Goal: Obtain resource: Download file/media

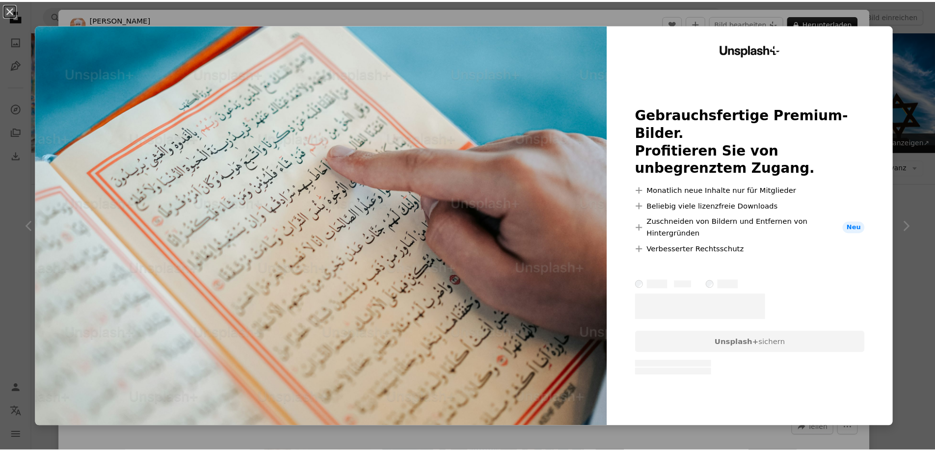
scroll to position [834, 0]
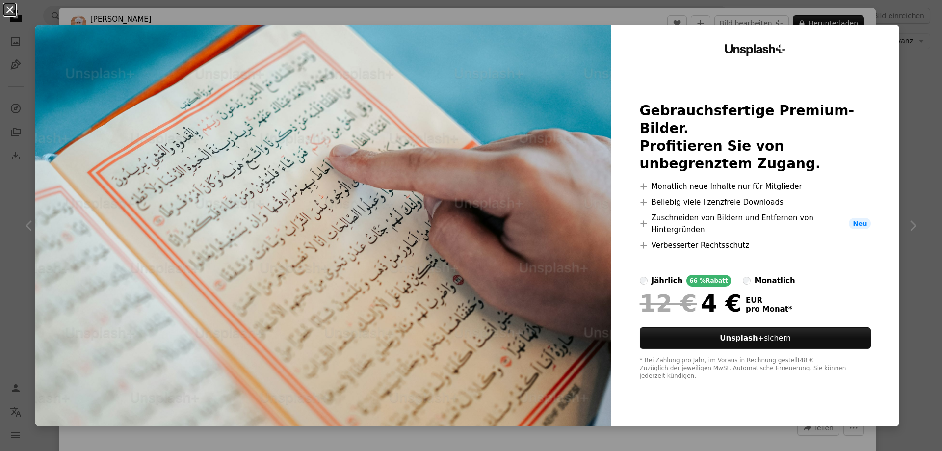
click at [13, 10] on button "An X shape" at bounding box center [10, 10] width 12 height 12
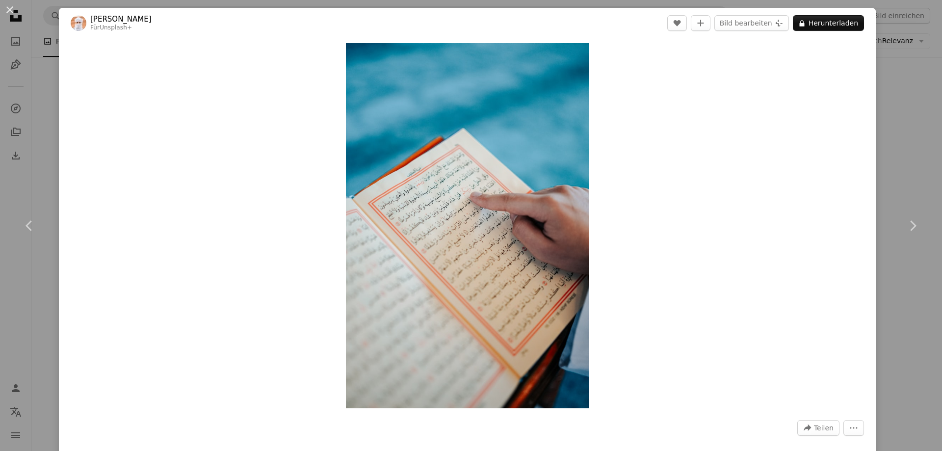
click at [43, 27] on div "An X shape Chevron left Chevron right Ahmed Für Unsplash+ A heart A plus sign B…" at bounding box center [471, 225] width 942 height 451
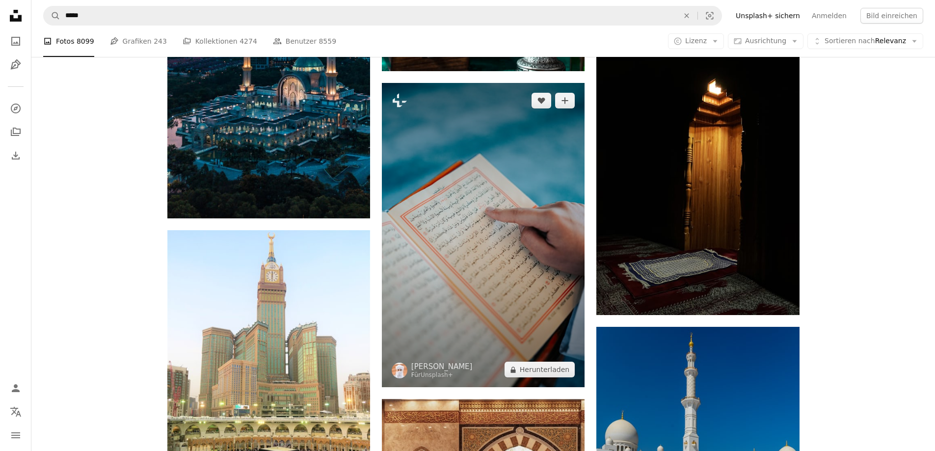
scroll to position [883, 0]
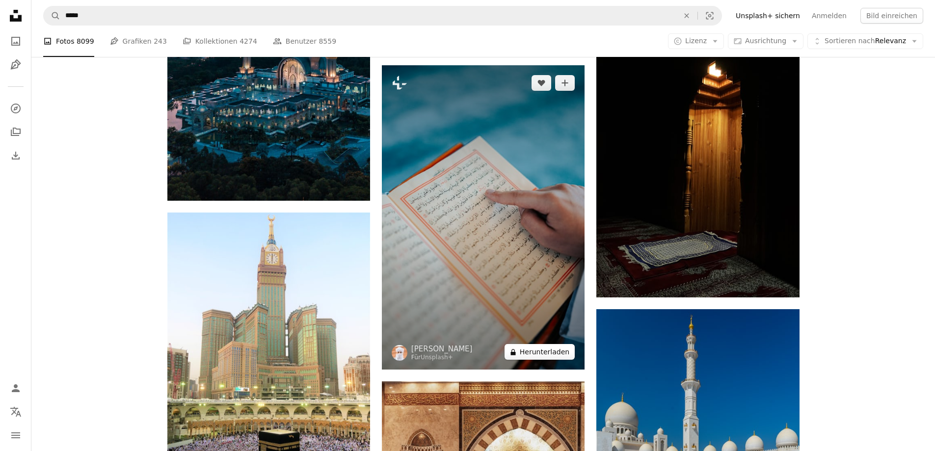
click at [541, 352] on button "A lock Herunterladen" at bounding box center [539, 352] width 70 height 16
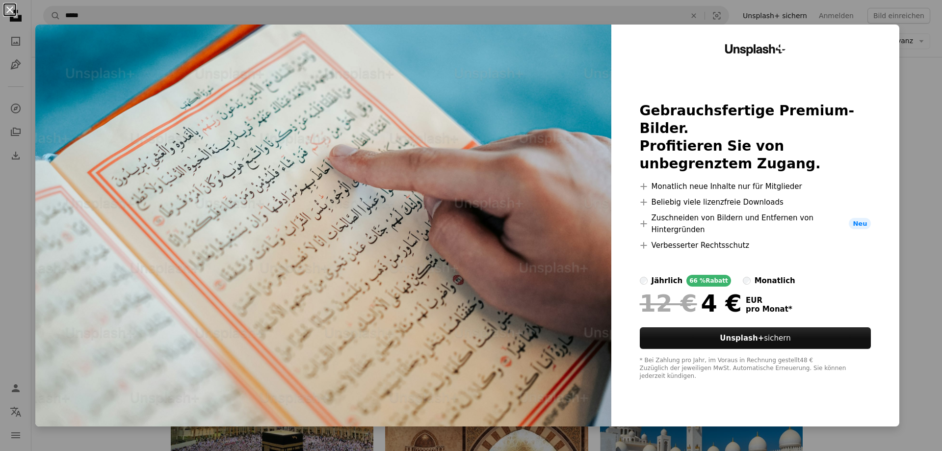
click at [10, 12] on button "An X shape" at bounding box center [10, 10] width 12 height 12
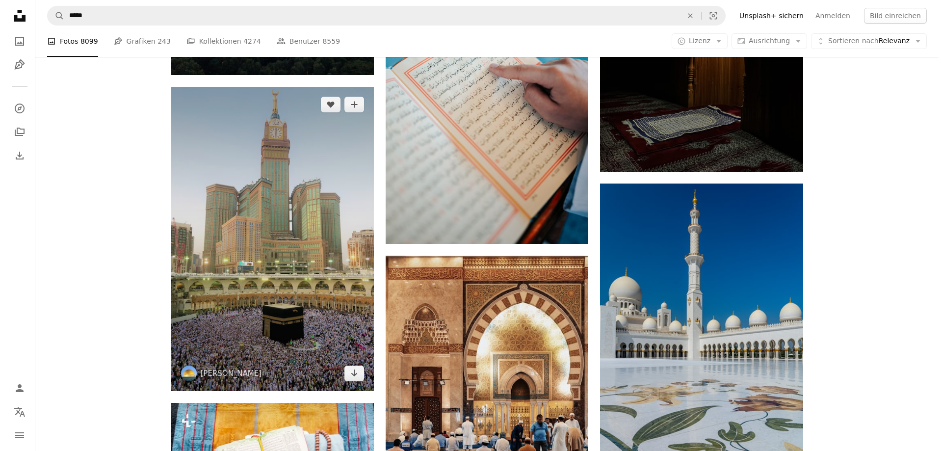
scroll to position [981, 0]
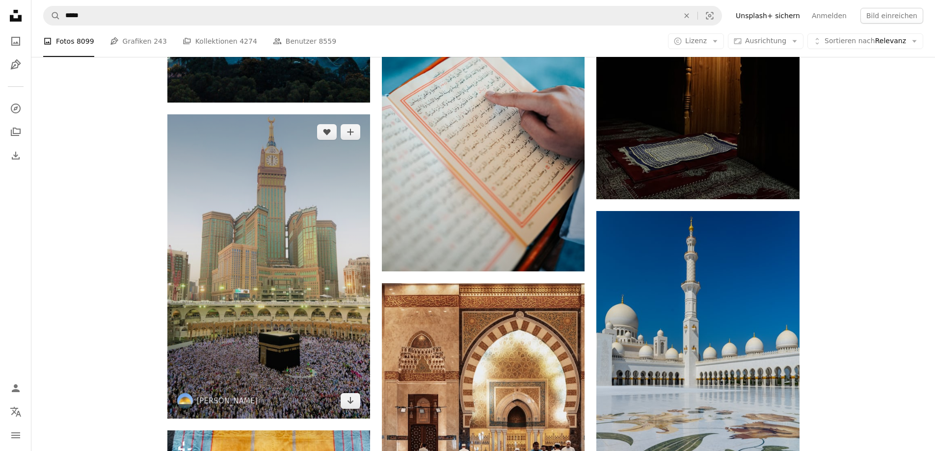
click at [296, 232] on img at bounding box center [268, 266] width 203 height 304
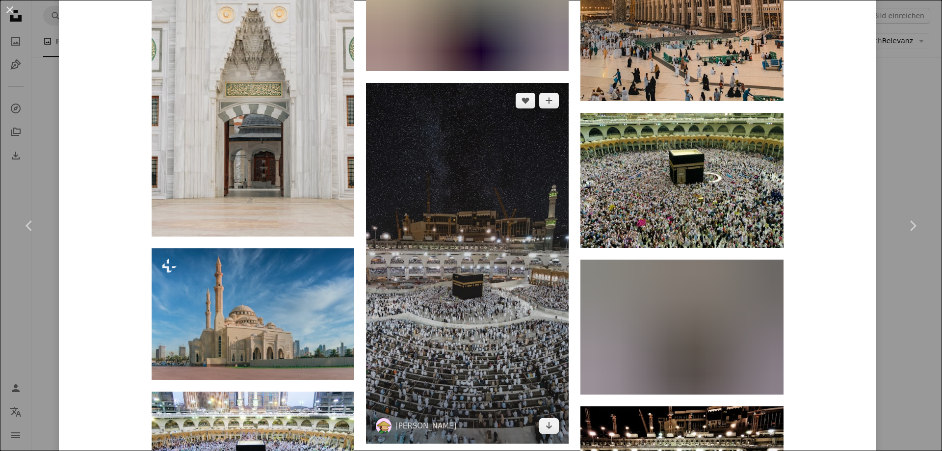
scroll to position [2797, 0]
